Goal: Information Seeking & Learning: Find specific fact

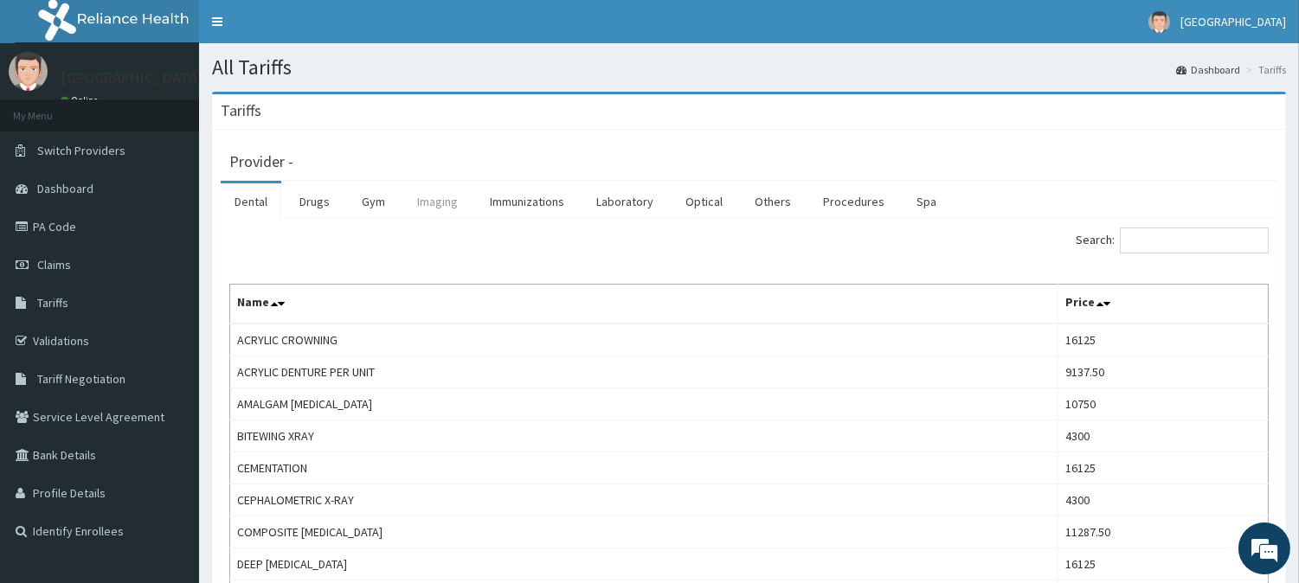
click at [440, 197] on link "Imaging" at bounding box center [437, 201] width 68 height 36
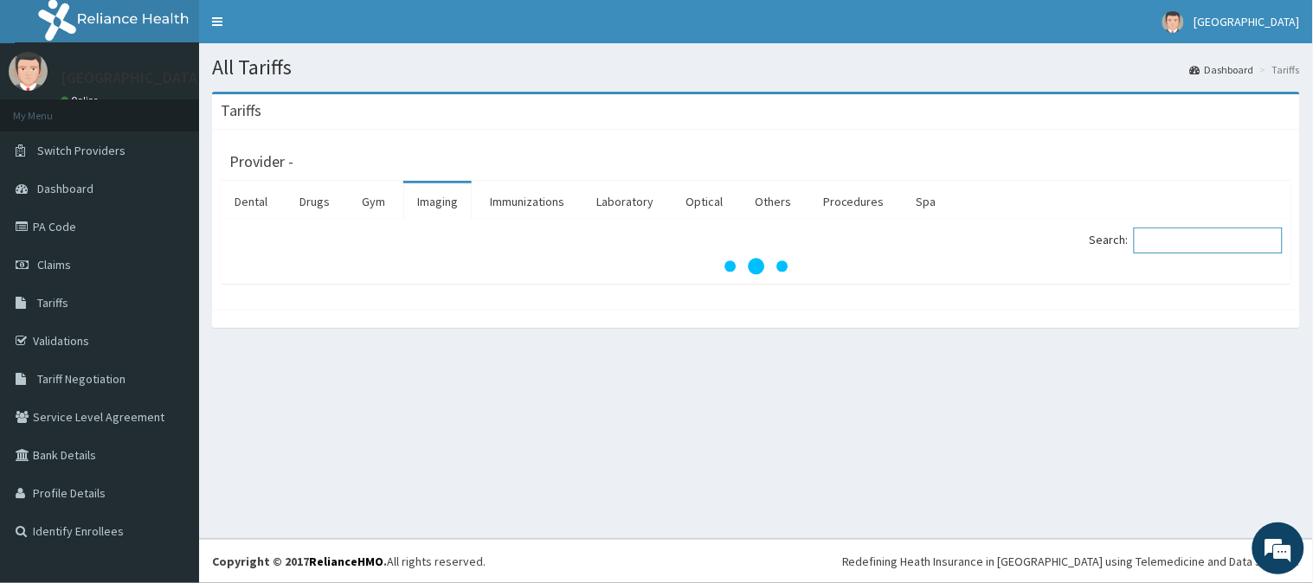
click at [1248, 240] on input "Search:" at bounding box center [1208, 241] width 149 height 26
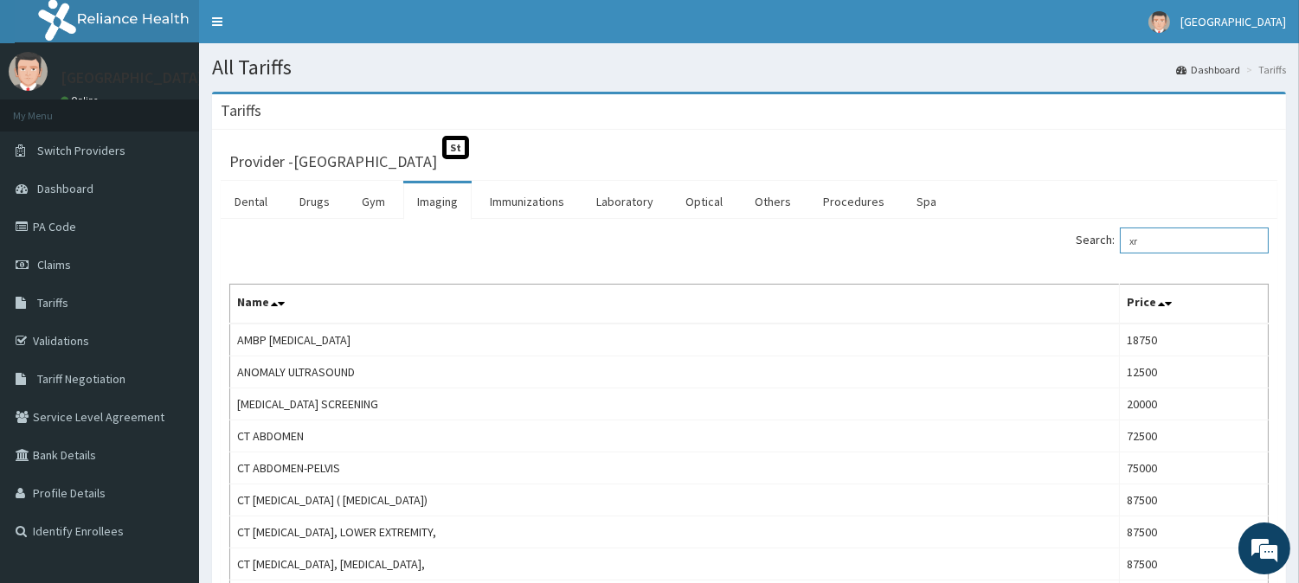
type input "x"
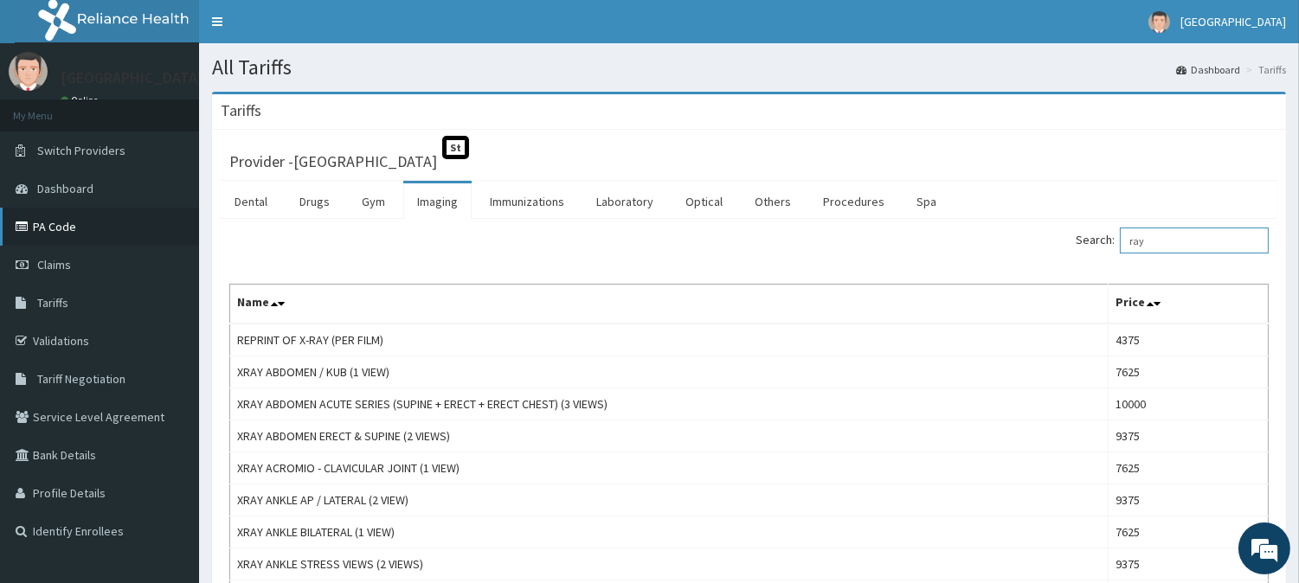
type input "ray"
click at [29, 236] on link "PA Code" at bounding box center [99, 227] width 199 height 38
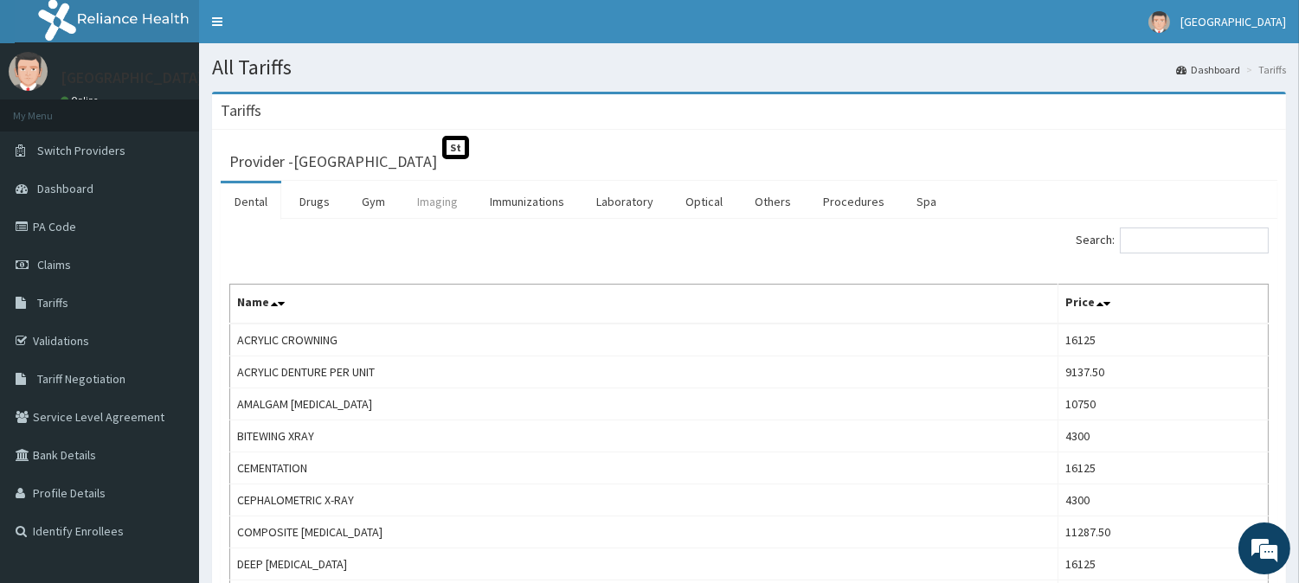
click at [444, 196] on link "Imaging" at bounding box center [437, 201] width 68 height 36
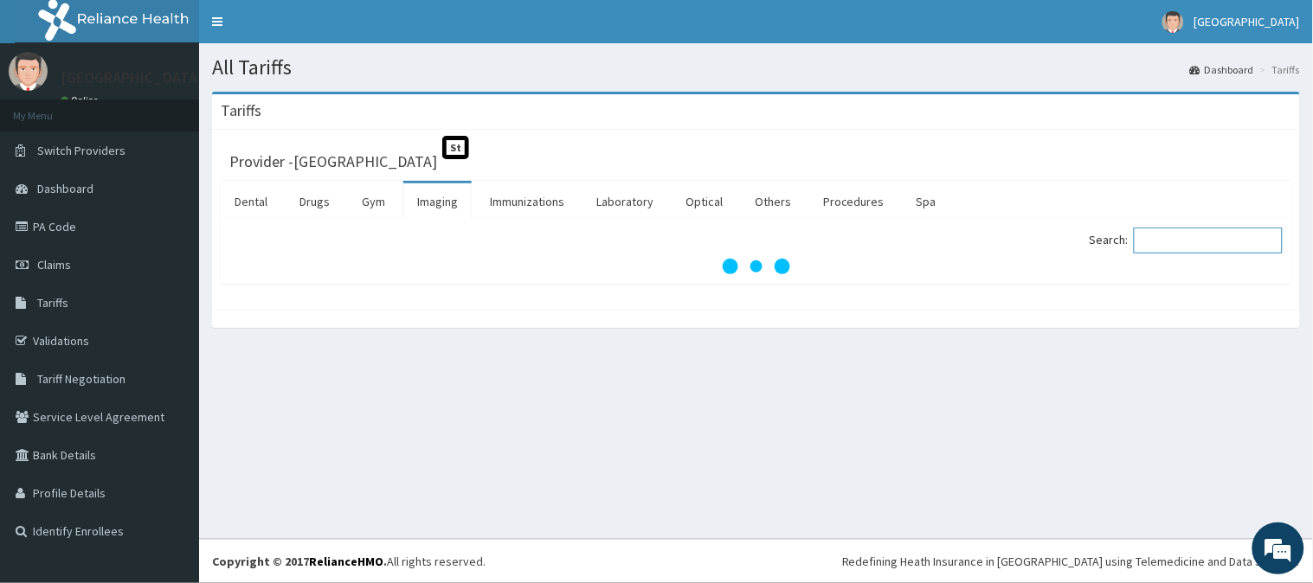
click at [1182, 252] on input "Search:" at bounding box center [1208, 241] width 149 height 26
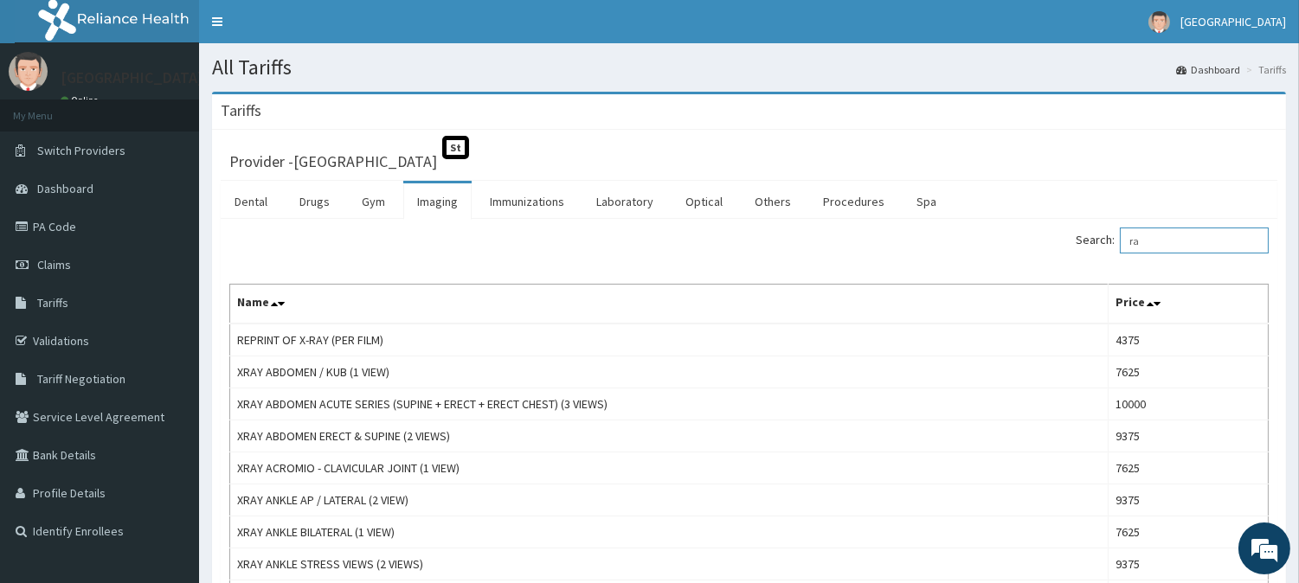
type input "r"
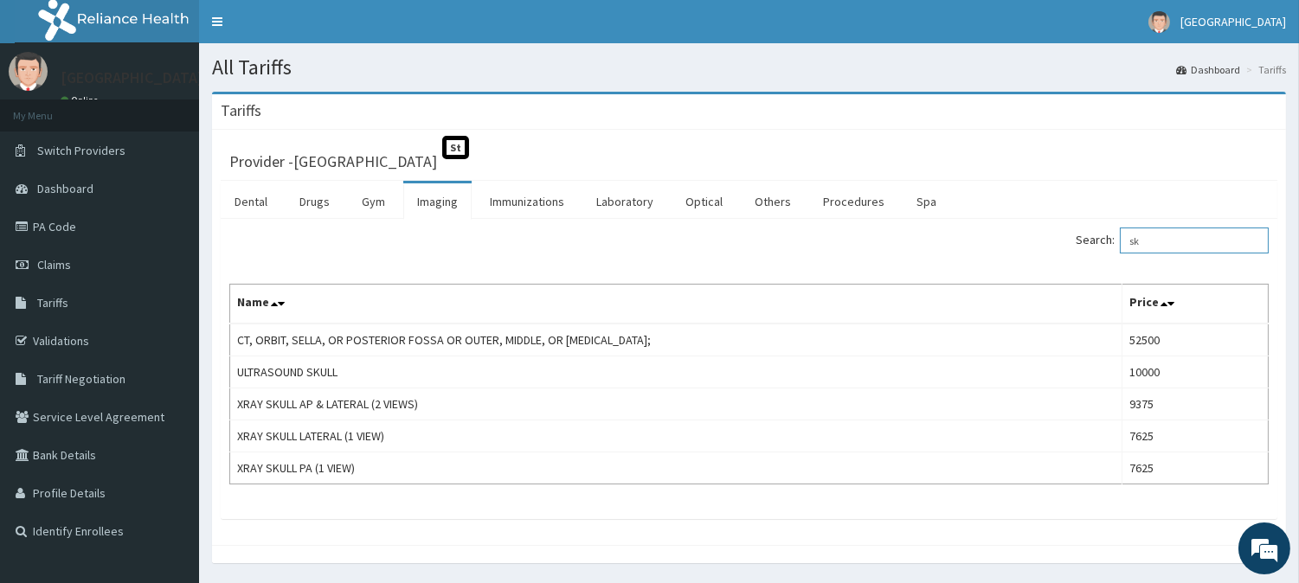
type input "s"
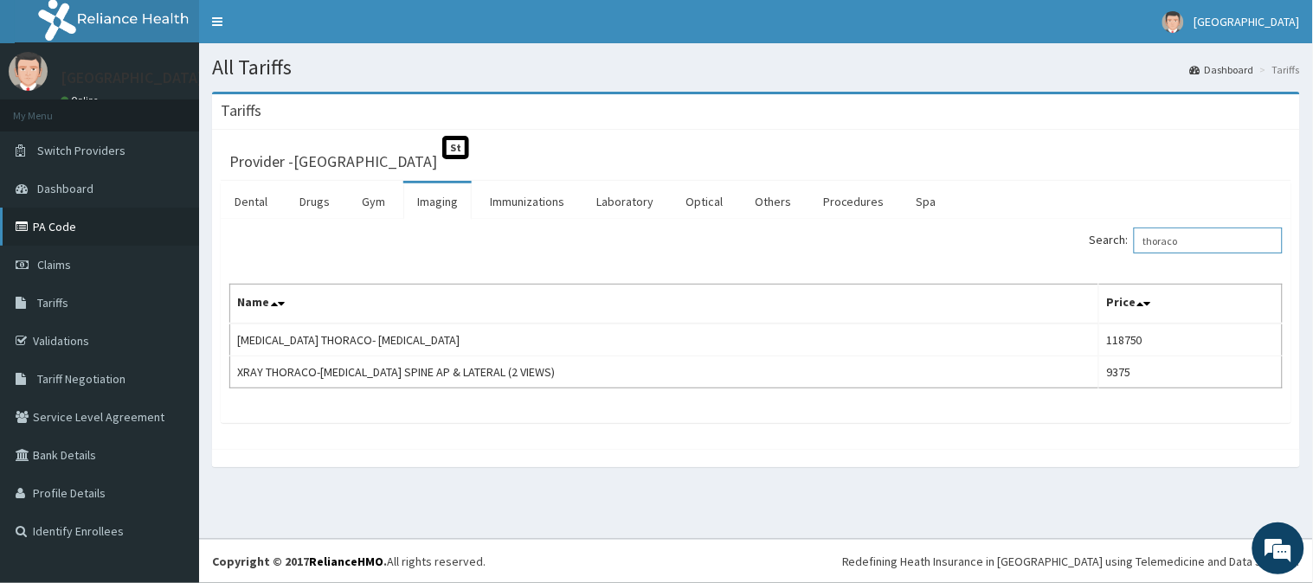
type input "thoraco"
click at [78, 230] on link "PA Code" at bounding box center [99, 227] width 199 height 38
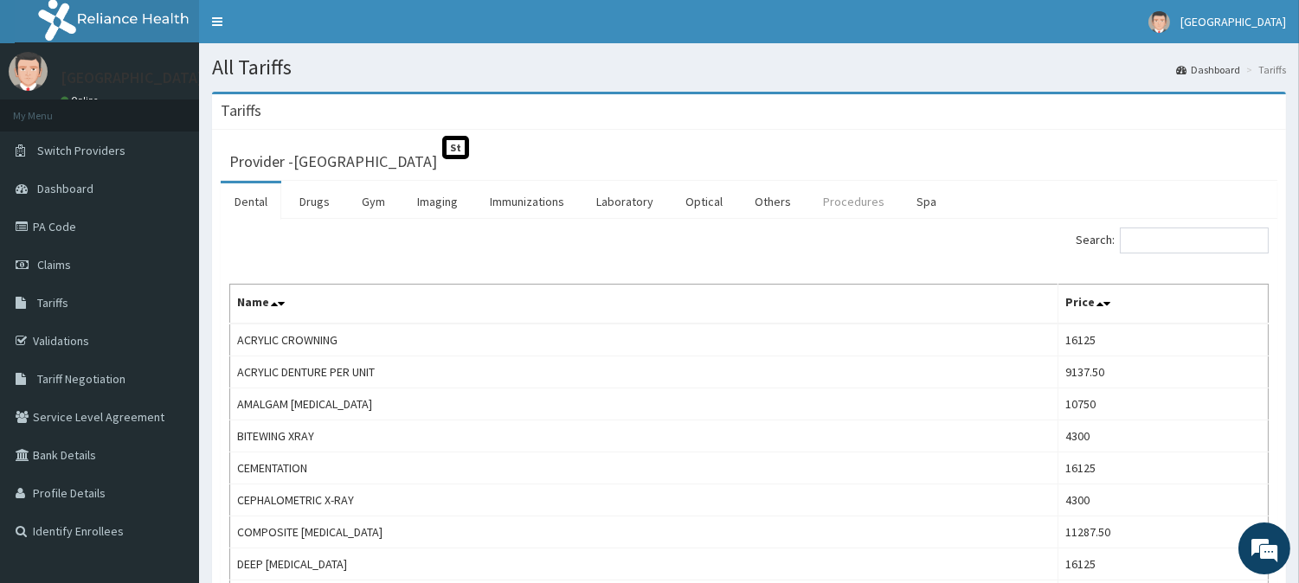
click at [868, 204] on link "Procedures" at bounding box center [853, 201] width 89 height 36
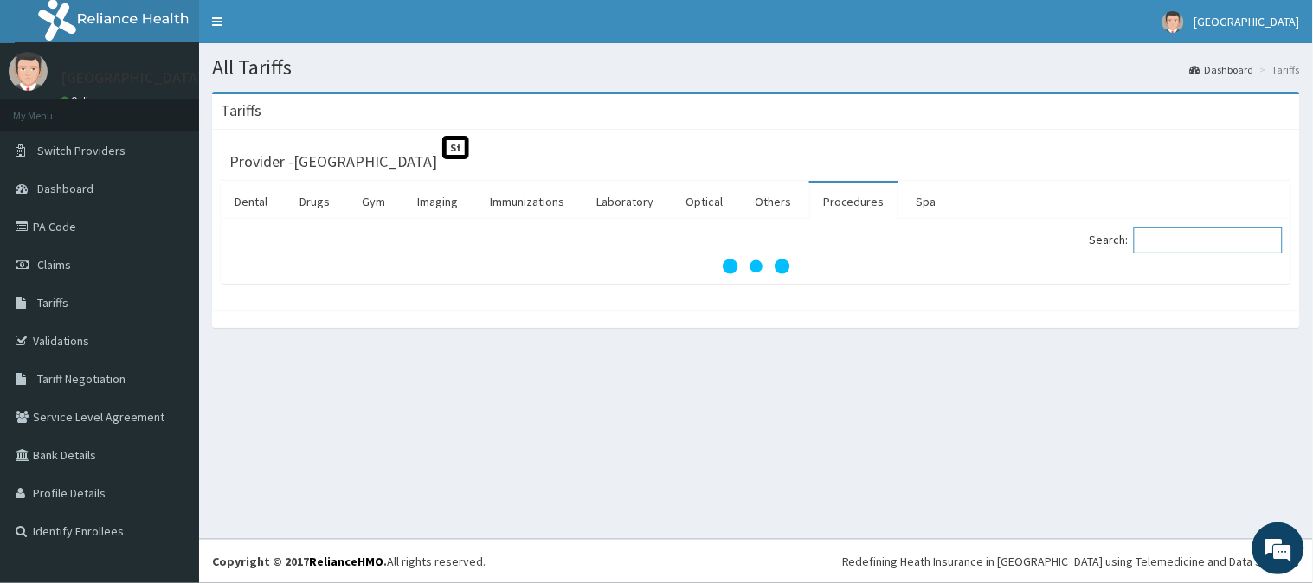
click at [1181, 251] on input "Search:" at bounding box center [1208, 241] width 149 height 26
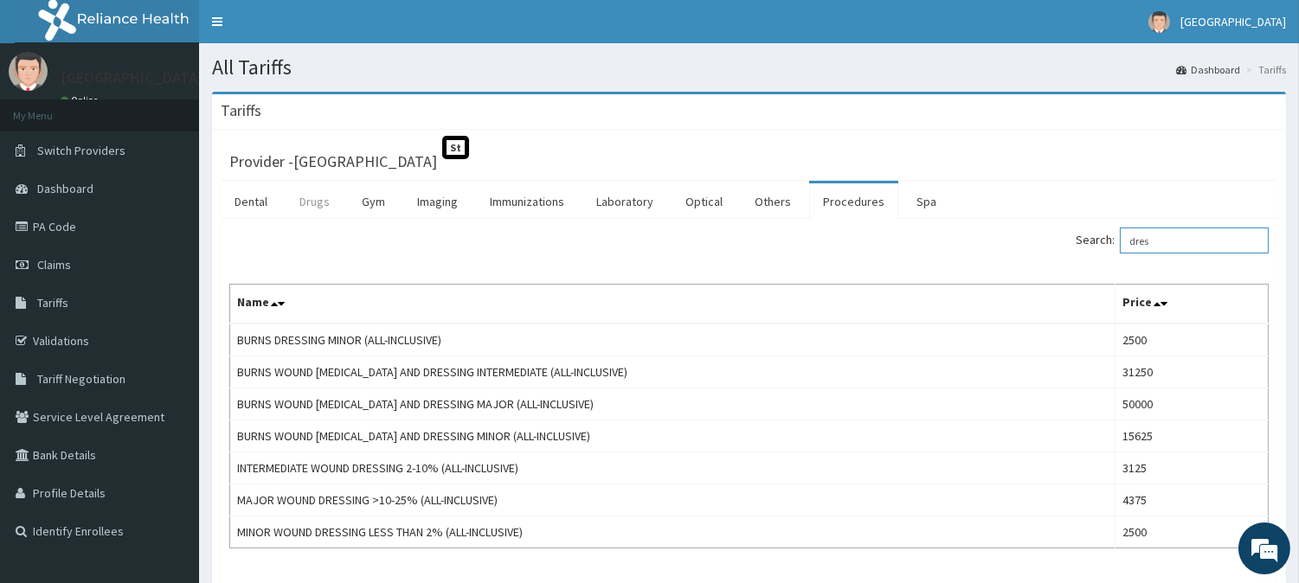
type input "dres"
click at [306, 203] on link "Drugs" at bounding box center [315, 201] width 58 height 36
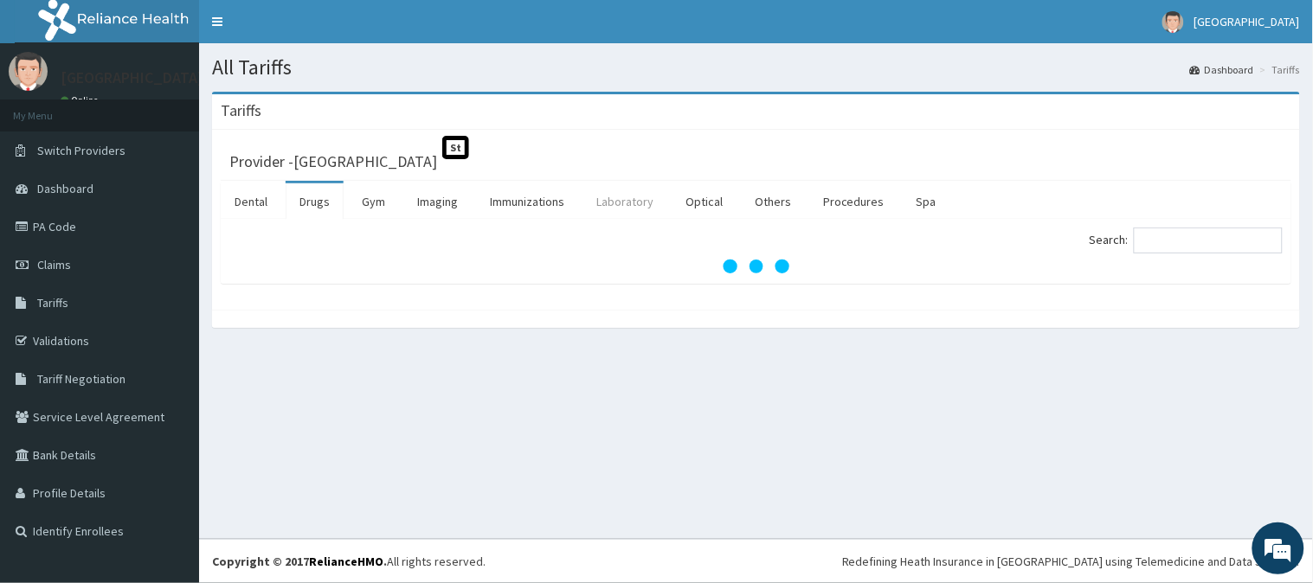
click at [606, 199] on link "Laboratory" at bounding box center [624, 201] width 85 height 36
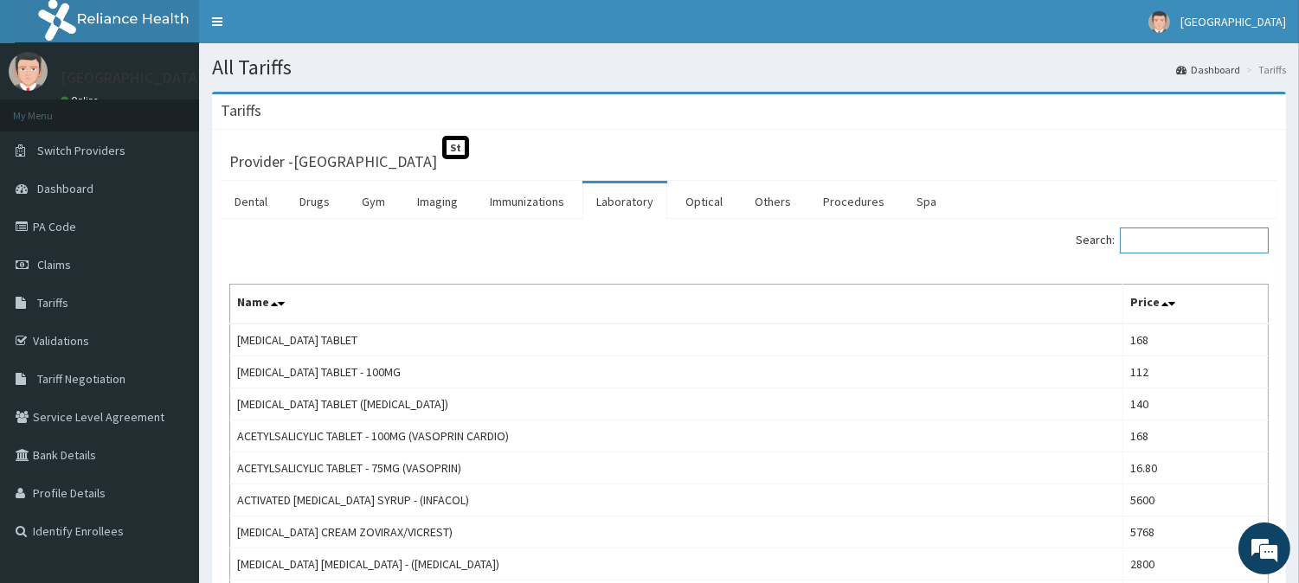
click at [1201, 244] on input "Search:" at bounding box center [1194, 241] width 149 height 26
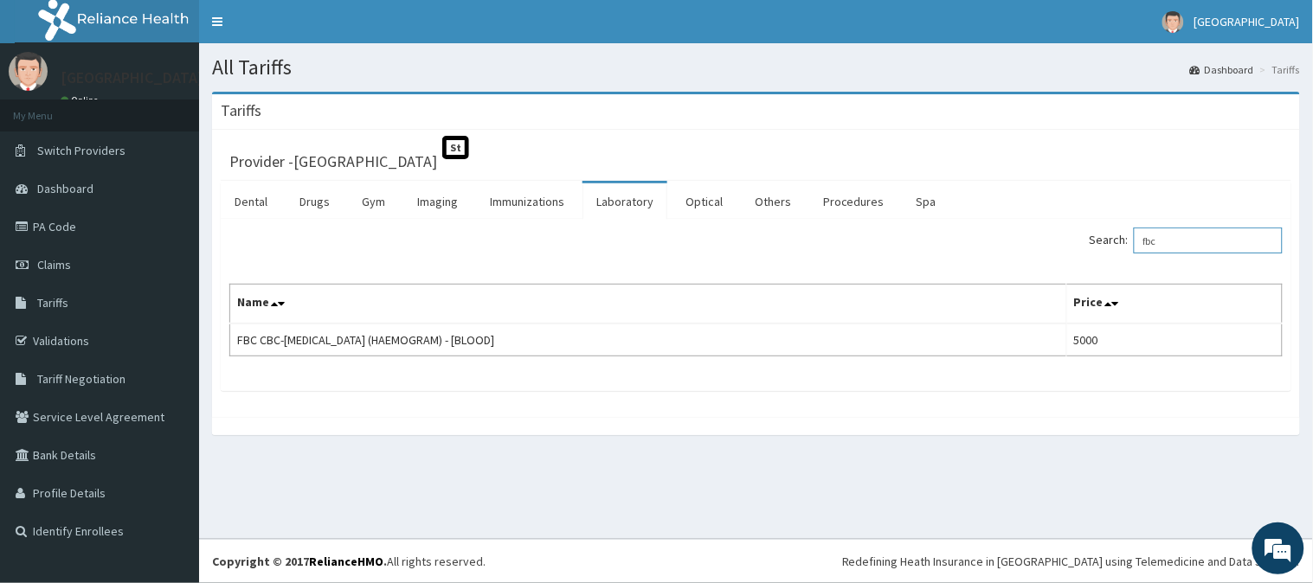
type input "fbc"
click at [294, 235] on div "Search: fbc" at bounding box center [755, 243] width 1079 height 30
click at [118, 228] on link "PA Code" at bounding box center [99, 227] width 199 height 38
